Goal: Information Seeking & Learning: Check status

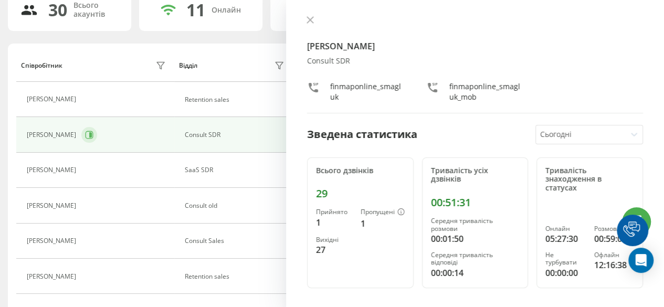
click at [89, 135] on icon at bounding box center [90, 134] width 3 height 5
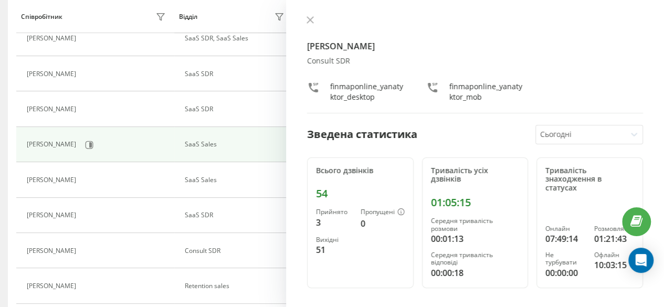
scroll to position [348, 0]
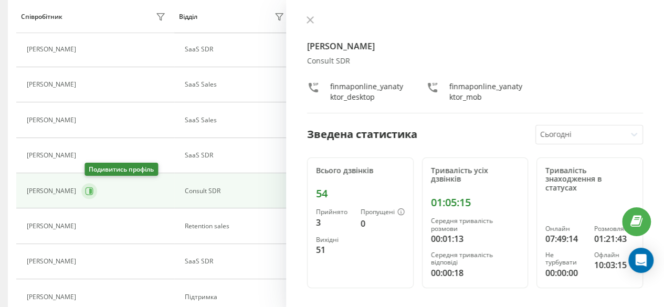
click at [90, 187] on icon at bounding box center [89, 191] width 8 height 8
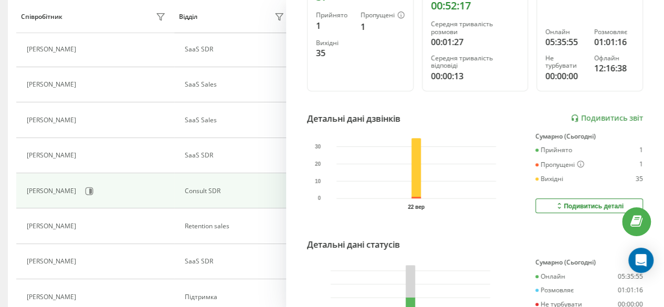
scroll to position [210, 0]
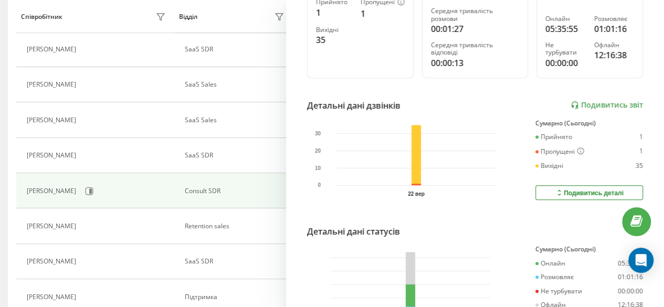
click at [600, 99] on div "Детальні дані дзвінків Подивитись звіт" at bounding box center [475, 105] width 336 height 13
click at [599, 103] on link "Подивитись звіт" at bounding box center [607, 105] width 72 height 9
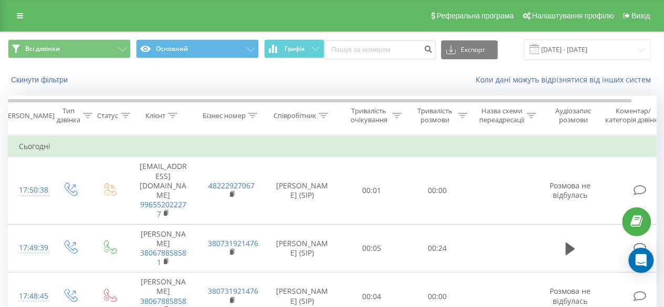
click at [449, 110] on div "Тривалість розмови" at bounding box center [434, 116] width 41 height 18
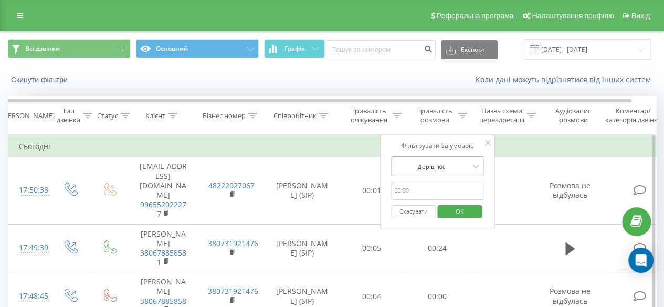
click at [422, 159] on div "Дорівнює" at bounding box center [431, 167] width 77 height 16
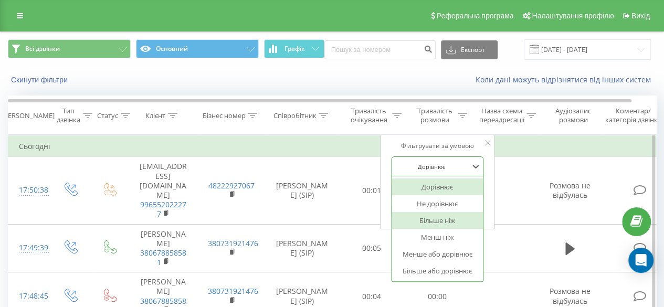
click at [427, 215] on div "Більше ніж" at bounding box center [437, 220] width 91 height 17
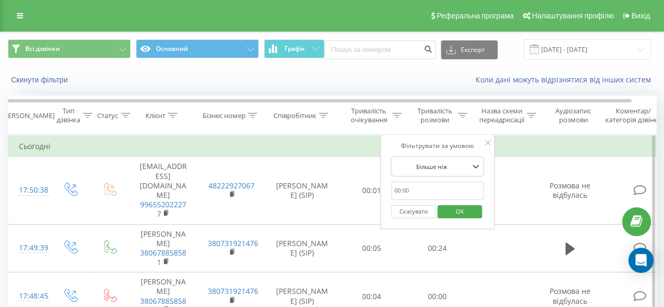
click at [446, 189] on input "text" at bounding box center [437, 191] width 92 height 18
type input "30"
click at [452, 212] on span "OK" at bounding box center [459, 211] width 29 height 16
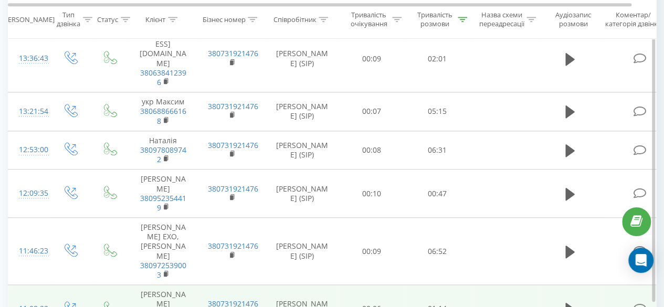
scroll to position [465, 0]
